Goal: Task Accomplishment & Management: Use online tool/utility

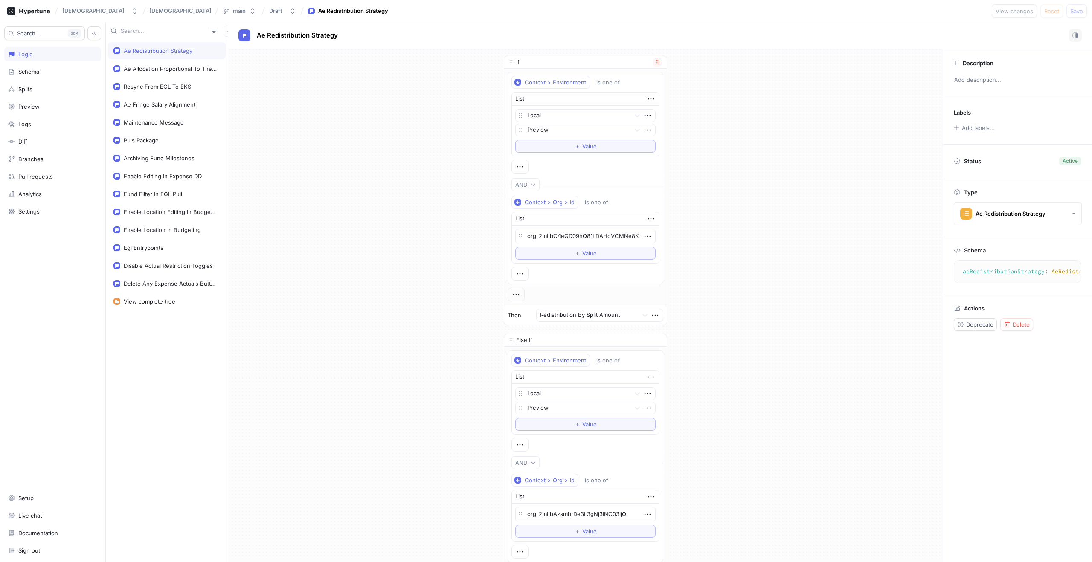
scroll to position [16, 0]
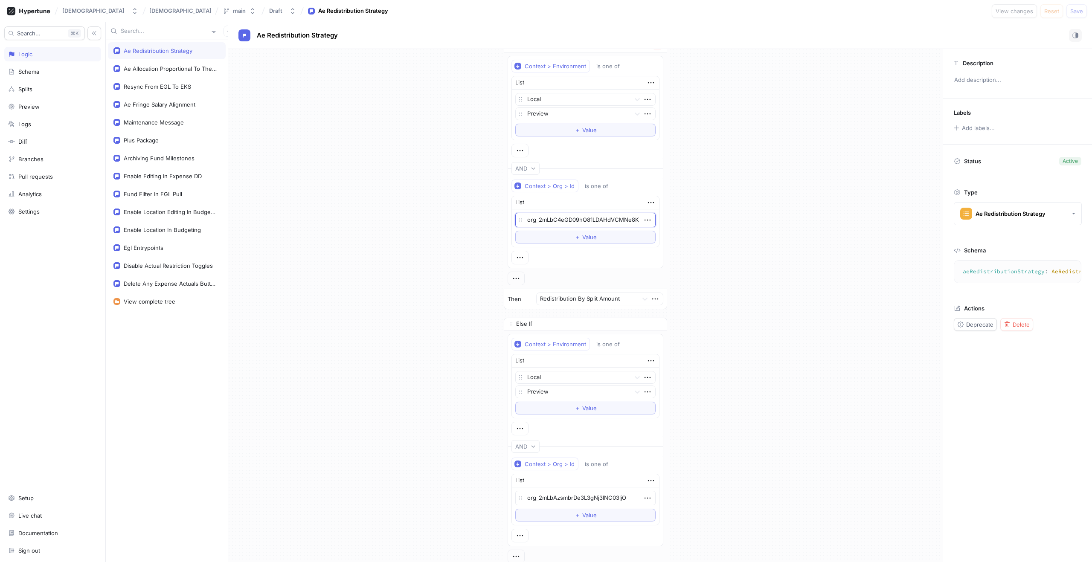
click at [592, 218] on textarea "org_2mLbC4eGD09hQ81LDAHdVCMNe8K" at bounding box center [585, 220] width 140 height 15
click at [570, 495] on textarea "org_2mLbAzsmbrDe3L3gNj3INC03ljO" at bounding box center [585, 498] width 140 height 15
click at [547, 221] on textarea "org_2mLbC4eGD09hQ81LDAHdVCMNe8K" at bounding box center [585, 220] width 140 height 15
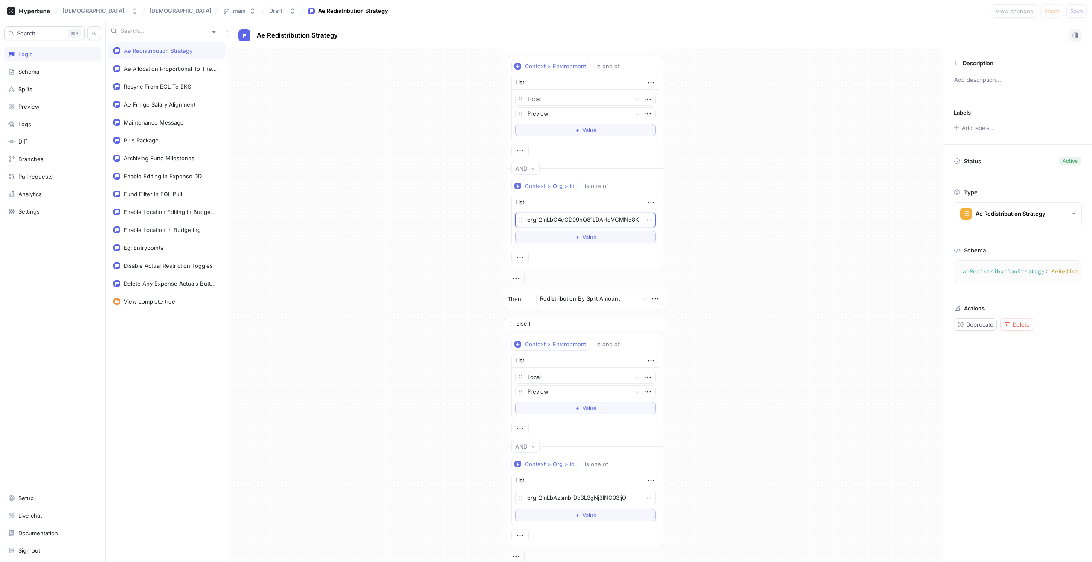
click at [547, 221] on textarea "org_2mLbC4eGD09hQ81LDAHdVCMNe8K" at bounding box center [585, 220] width 140 height 15
type textarea "x"
paste textarea "AzsmbrDe3L3gNj3INC03ljO"
type textarea "org_2mLbAzsmbrDe3L3gNj3INC03ljO"
type textarea "x"
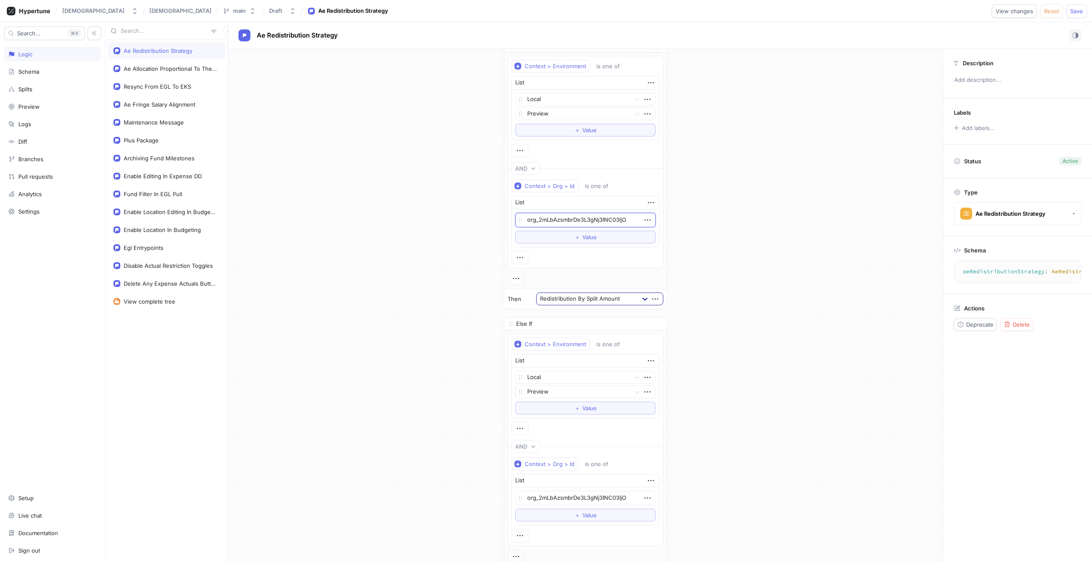
type textarea "org_2mLbAzsmbrDe3L3gNj3INC03ljO"
click at [642, 299] on icon at bounding box center [645, 299] width 9 height 9
click at [614, 317] on div "Redistribution By Funded Amount" at bounding box center [600, 316] width 126 height 14
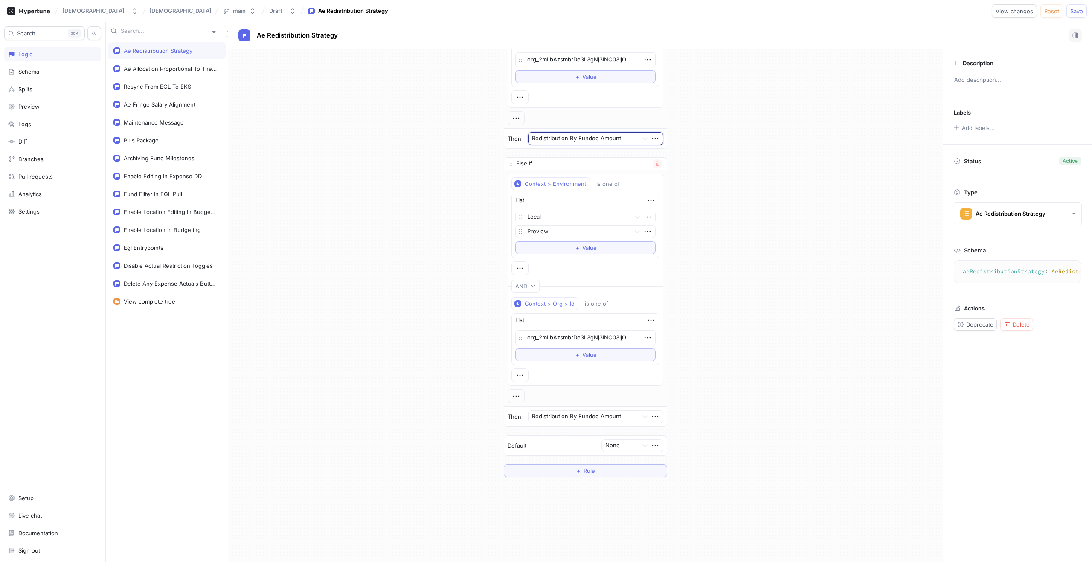
scroll to position [173, 0]
click at [564, 339] on textarea "org_2mLbAzsmbrDe3L3gNj3INC03ljO" at bounding box center [585, 341] width 140 height 15
type textarea "x"
paste textarea "C4eGD09hQ81LDAHdVCMNe8K"
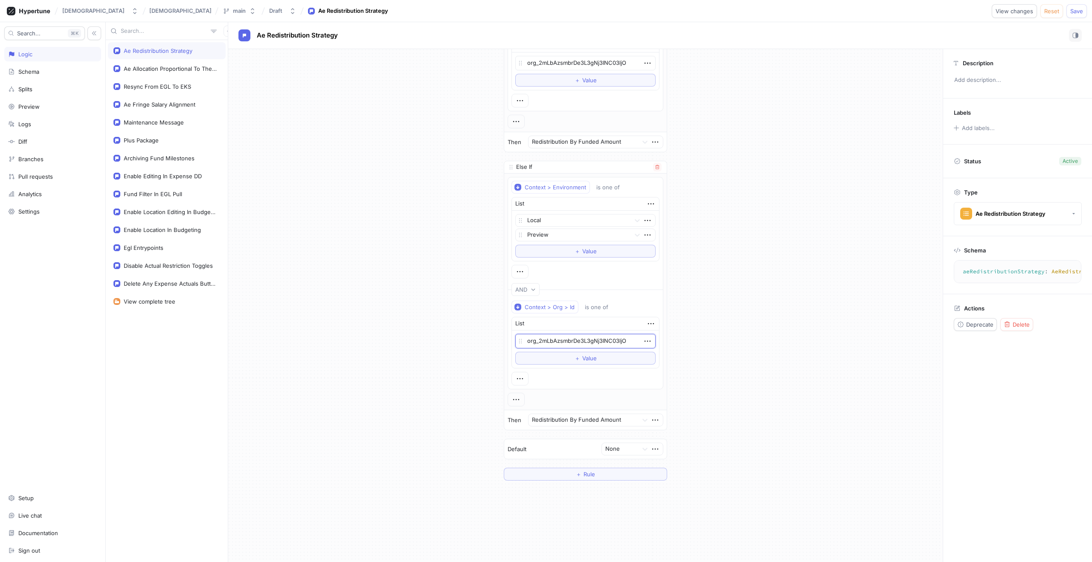
type textarea "org_2mLbC4eGD09hQ81LDAHdVCMNe8K"
type textarea "x"
type textarea "org_2mLbC4eGD09hQ81LDAHdVCMNe8K"
click at [636, 419] on div "Redistribution By Funded Amount" at bounding box center [583, 420] width 109 height 12
click at [615, 450] on div "Redistribution By Split Amount" at bounding box center [596, 451] width 134 height 14
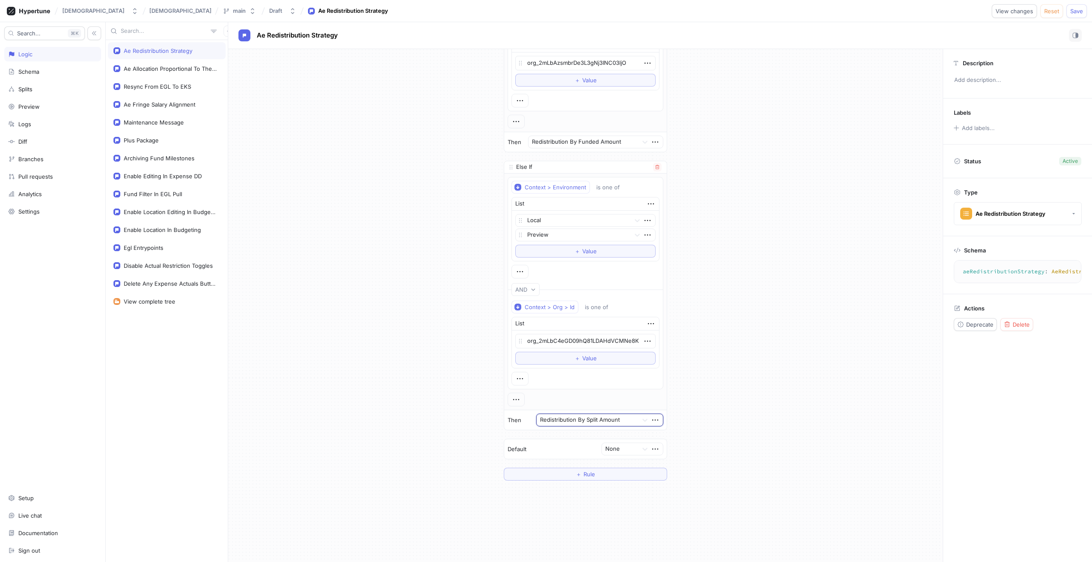
scroll to position [0, 0]
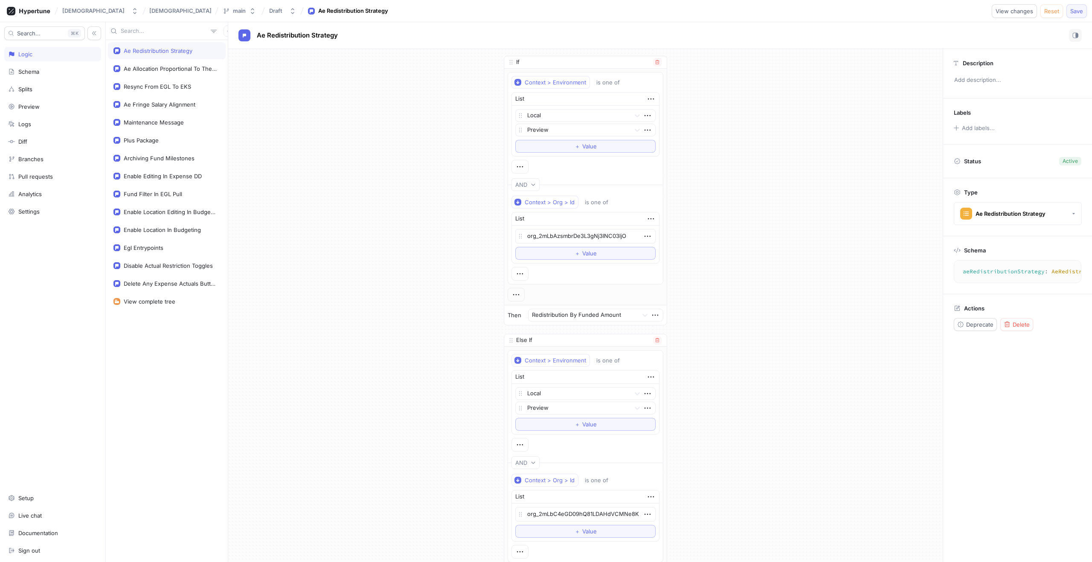
click at [1075, 17] on button "Save" at bounding box center [1077, 11] width 20 height 14
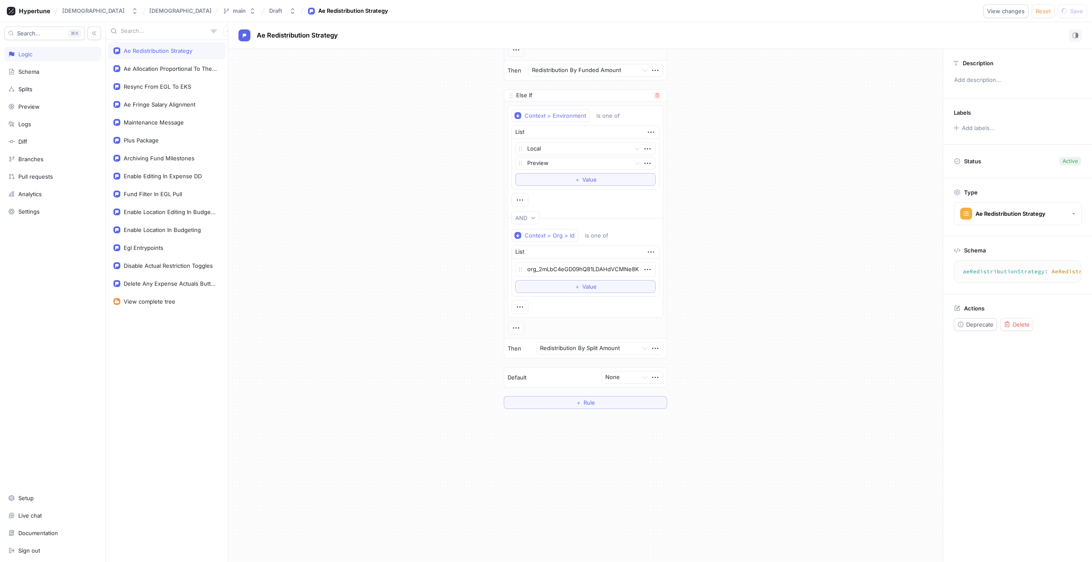
scroll to position [236, 0]
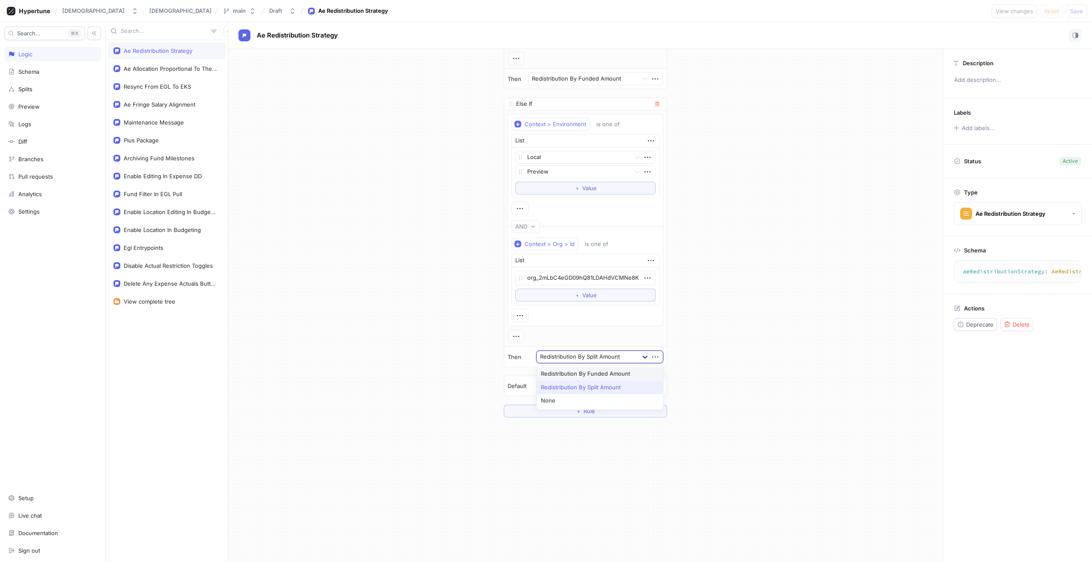
click at [641, 355] on icon at bounding box center [645, 357] width 9 height 9
click at [594, 397] on div "None" at bounding box center [600, 401] width 126 height 14
click at [1078, 13] on span "Save" at bounding box center [1076, 11] width 13 height 5
click at [616, 359] on div at bounding box center [619, 357] width 29 height 10
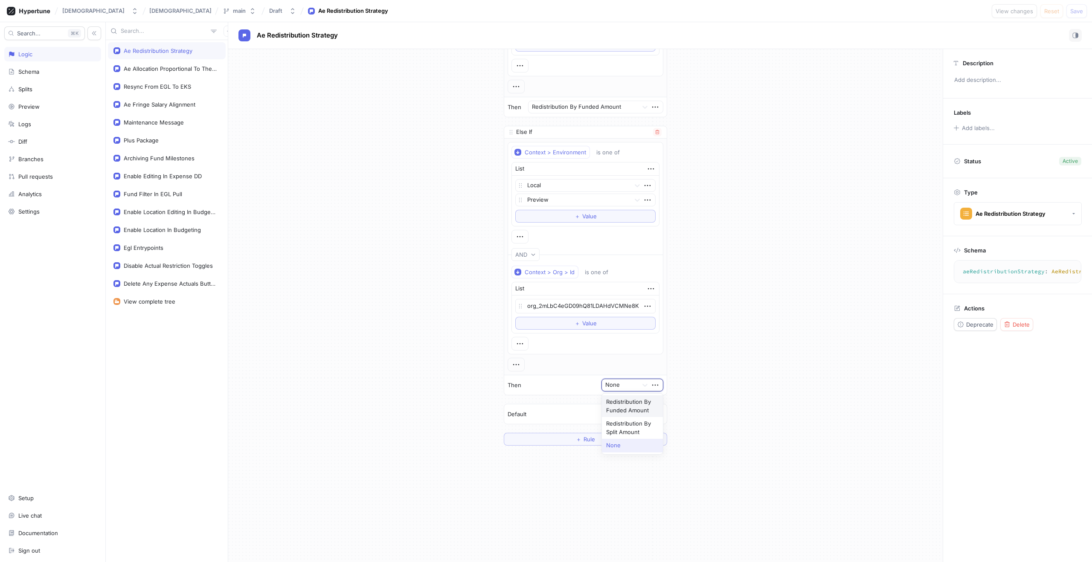
scroll to position [173, 0]
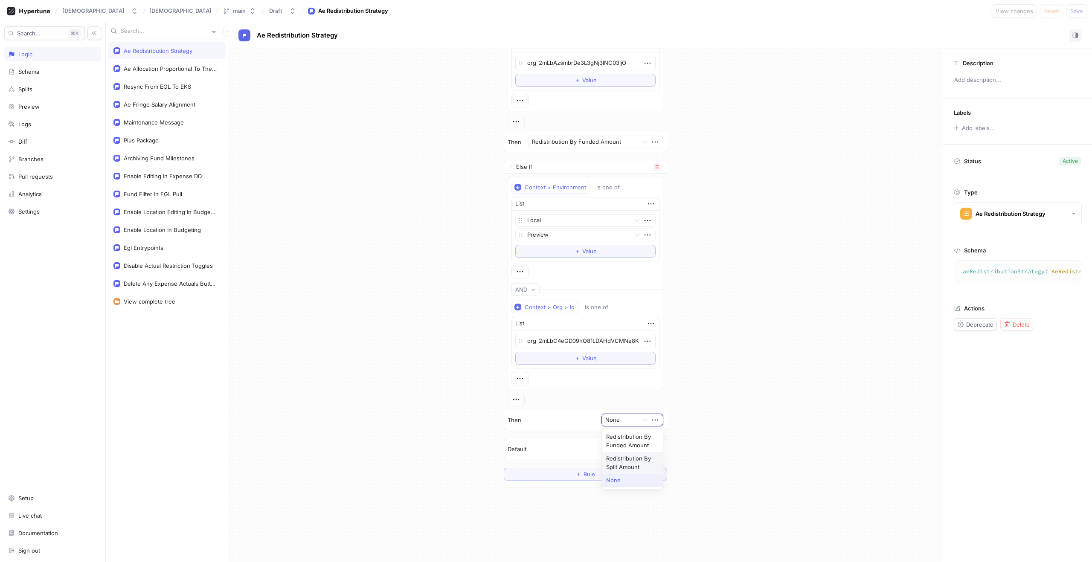
click at [631, 462] on div "Redistribution By Split Amount" at bounding box center [632, 463] width 61 height 22
click at [1078, 10] on span "Save" at bounding box center [1076, 11] width 13 height 5
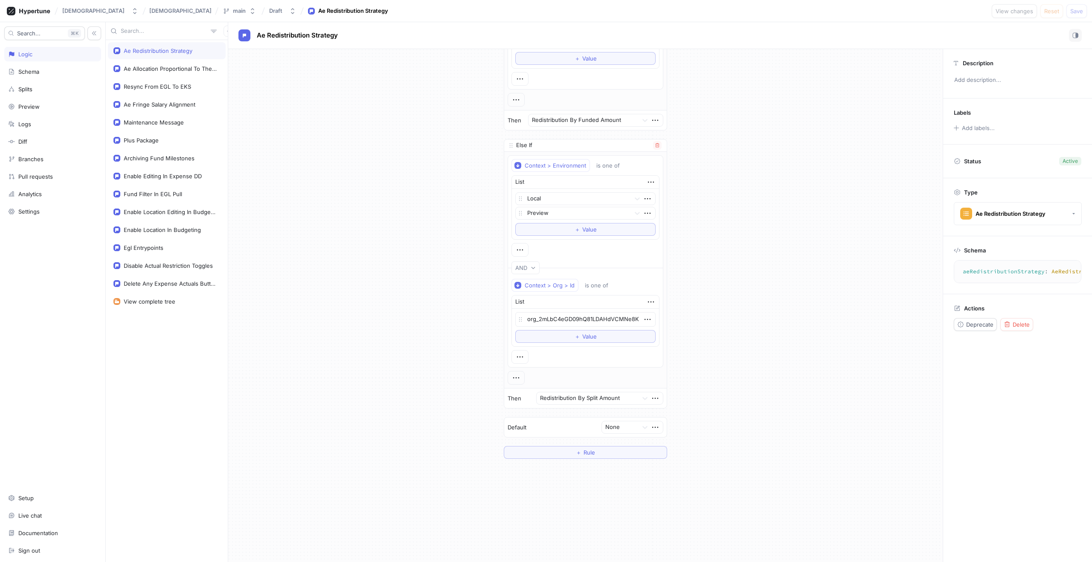
scroll to position [198, 0]
type textarea "x"
